Goal: Complete application form

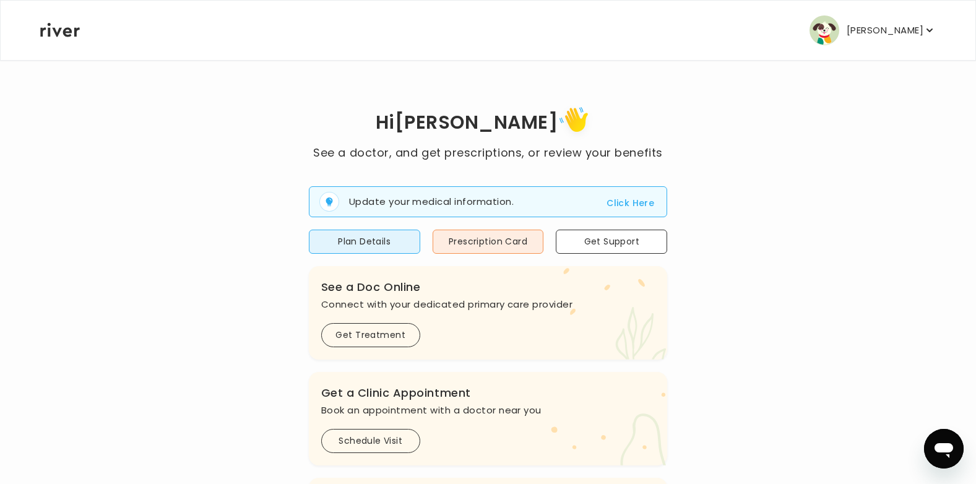
click at [619, 202] on button "Click Here" at bounding box center [630, 203] width 48 height 15
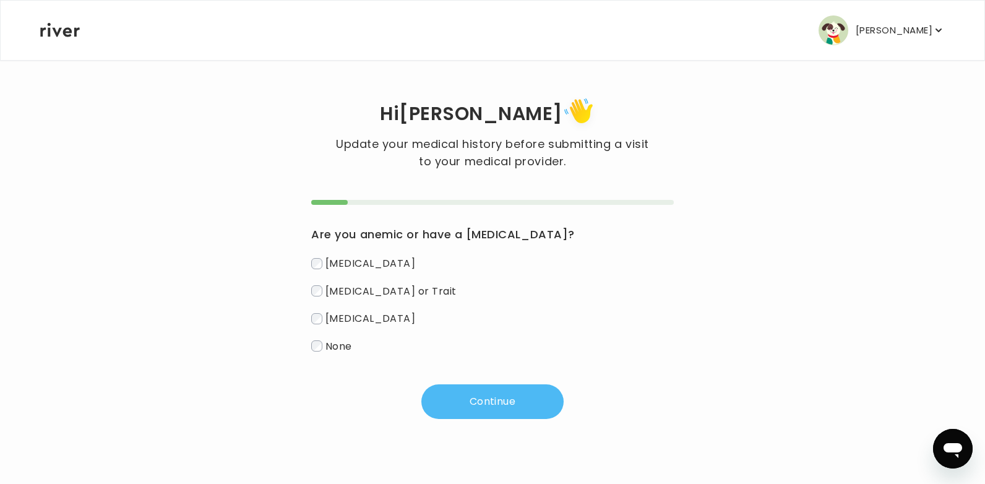
click at [464, 401] on button "Continue" at bounding box center [492, 401] width 142 height 35
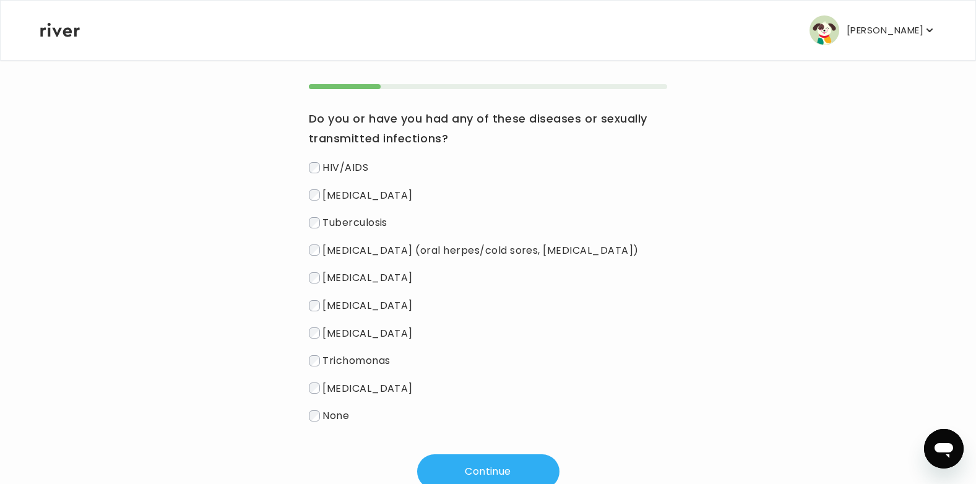
scroll to position [124, 0]
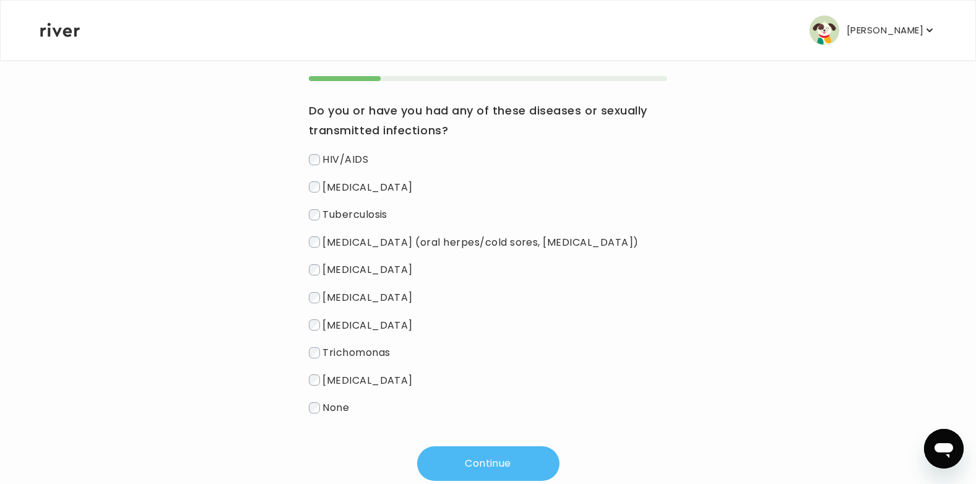
click at [475, 462] on button "Continue" at bounding box center [488, 463] width 142 height 35
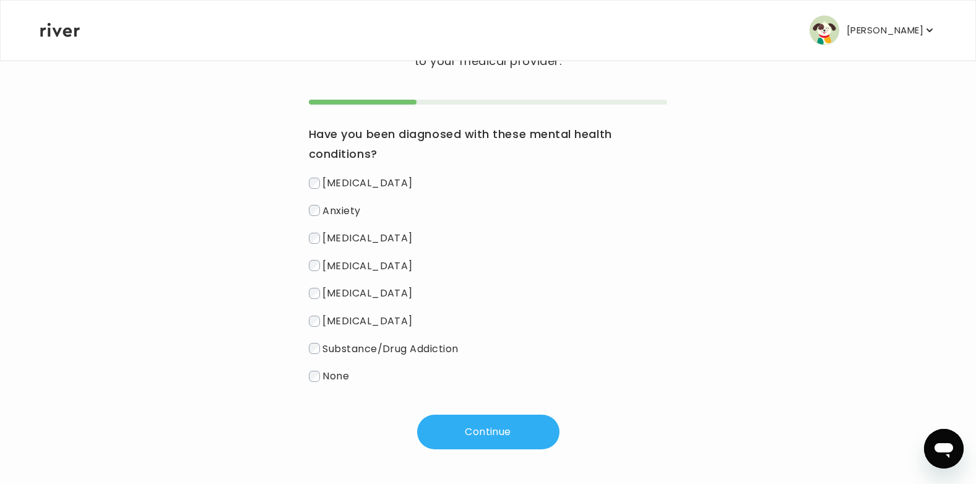
click at [321, 378] on label "None" at bounding box center [488, 376] width 359 height 18
click at [449, 434] on button "Continue" at bounding box center [488, 432] width 142 height 35
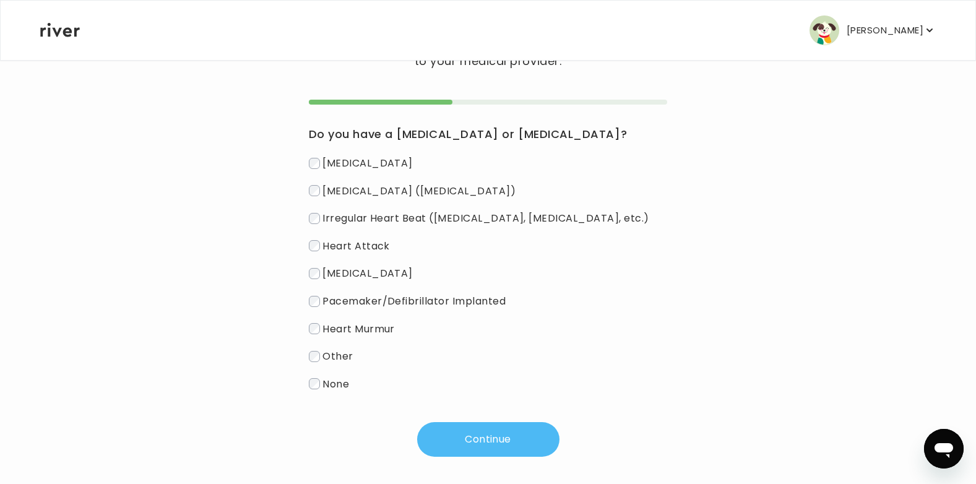
click at [465, 437] on button "Continue" at bounding box center [488, 439] width 142 height 35
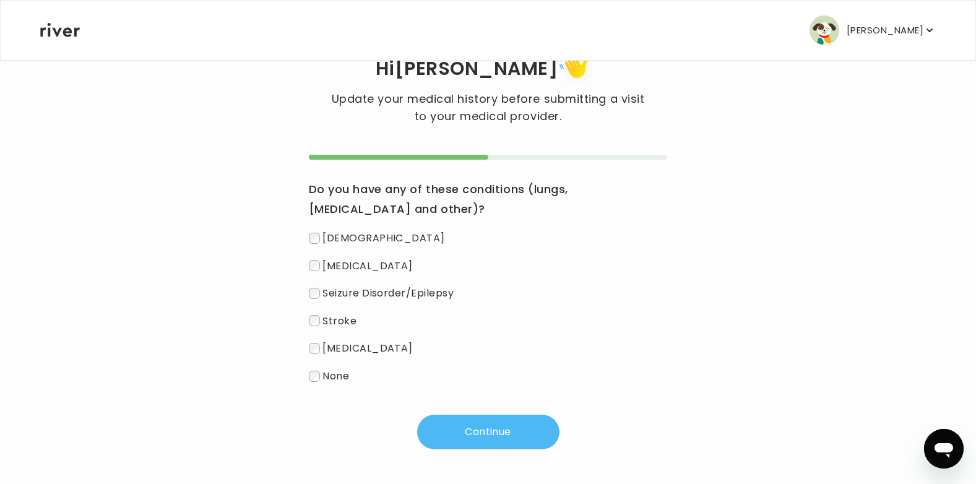
click at [458, 428] on button "Continue" at bounding box center [488, 432] width 142 height 35
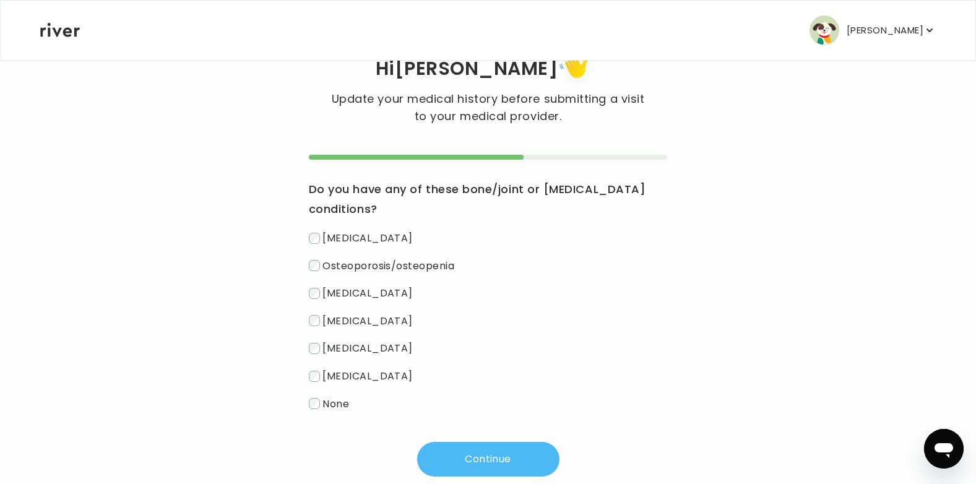
click at [436, 457] on button "Continue" at bounding box center [488, 459] width 142 height 35
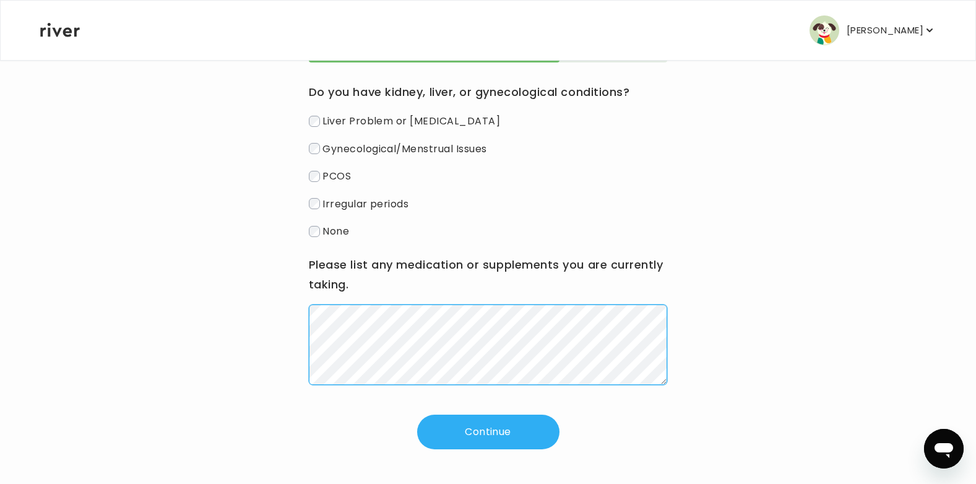
scroll to position [306, 0]
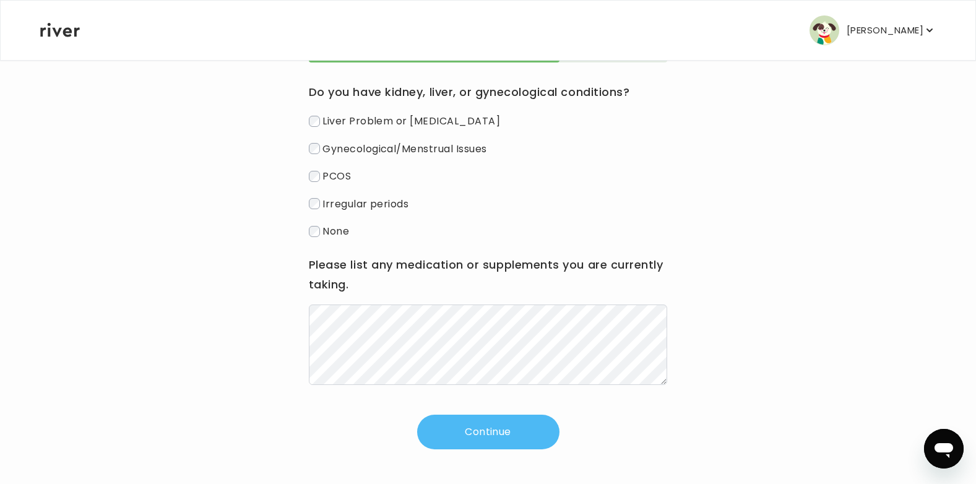
click at [507, 431] on button "Continue" at bounding box center [488, 432] width 142 height 35
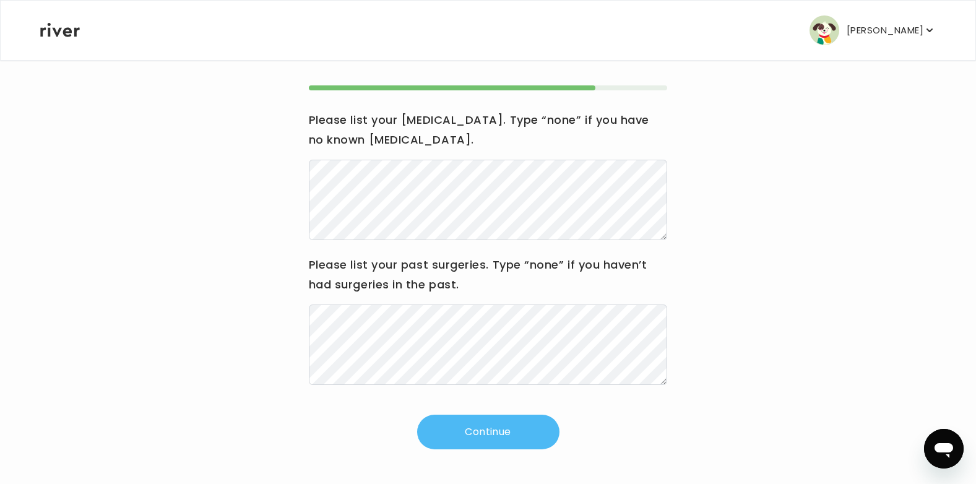
click at [484, 437] on button "Continue" at bounding box center [488, 432] width 142 height 35
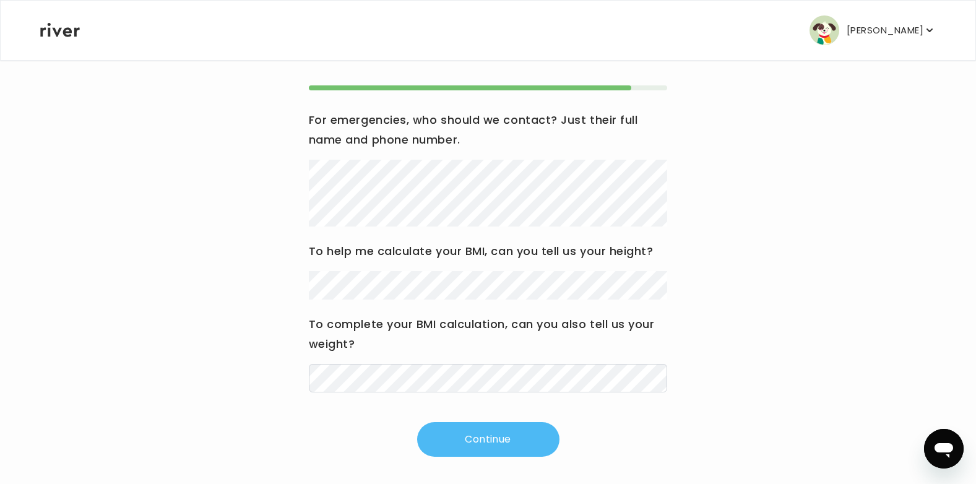
click at [486, 439] on button "Continue" at bounding box center [488, 439] width 142 height 35
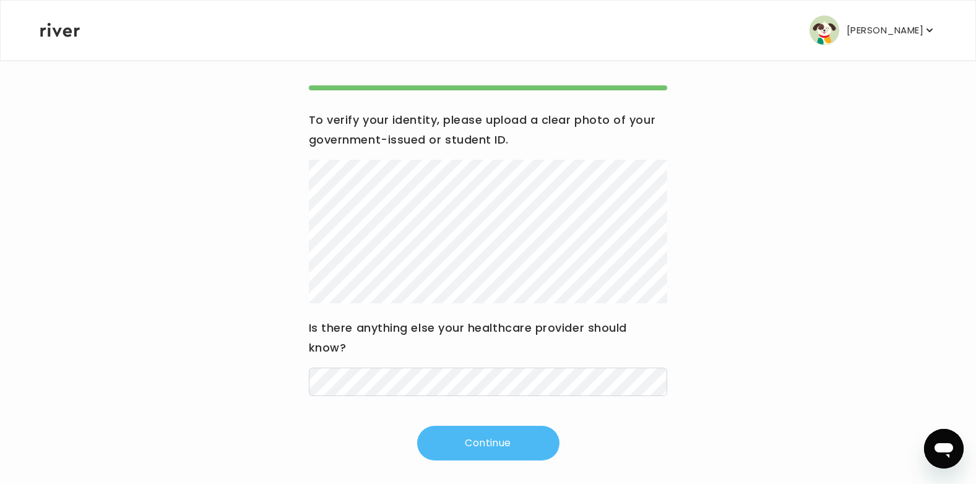
click at [468, 449] on button "Continue" at bounding box center [488, 443] width 142 height 35
click at [459, 452] on button "Continue" at bounding box center [488, 443] width 142 height 35
